Goal: Navigation & Orientation: Find specific page/section

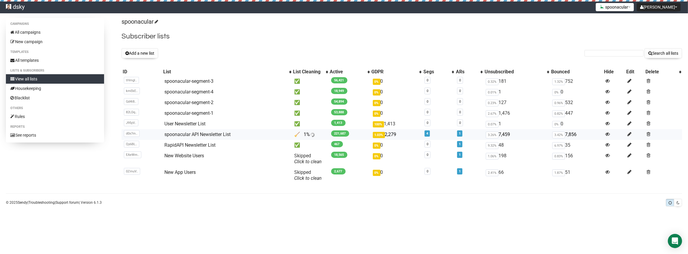
click at [311, 136] on img at bounding box center [312, 135] width 5 height 5
click at [313, 135] on img at bounding box center [312, 135] width 5 height 5
click at [169, 136] on link "spoonacular API Newsletter List" at bounding box center [197, 135] width 66 height 6
click at [49, 33] on link "All campaigns" at bounding box center [55, 32] width 98 height 9
